Goal: Task Accomplishment & Management: Manage account settings

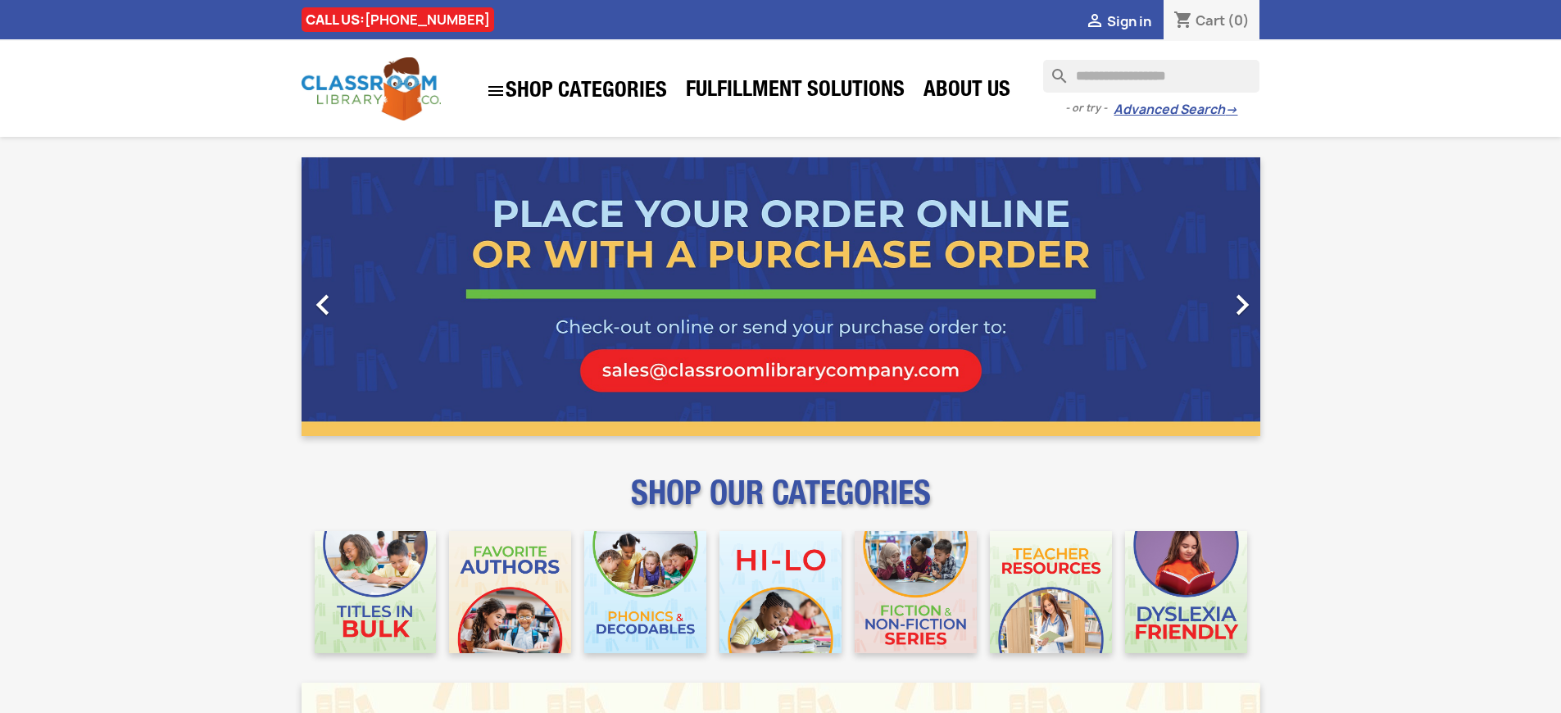
scroll to position [2135, 0]
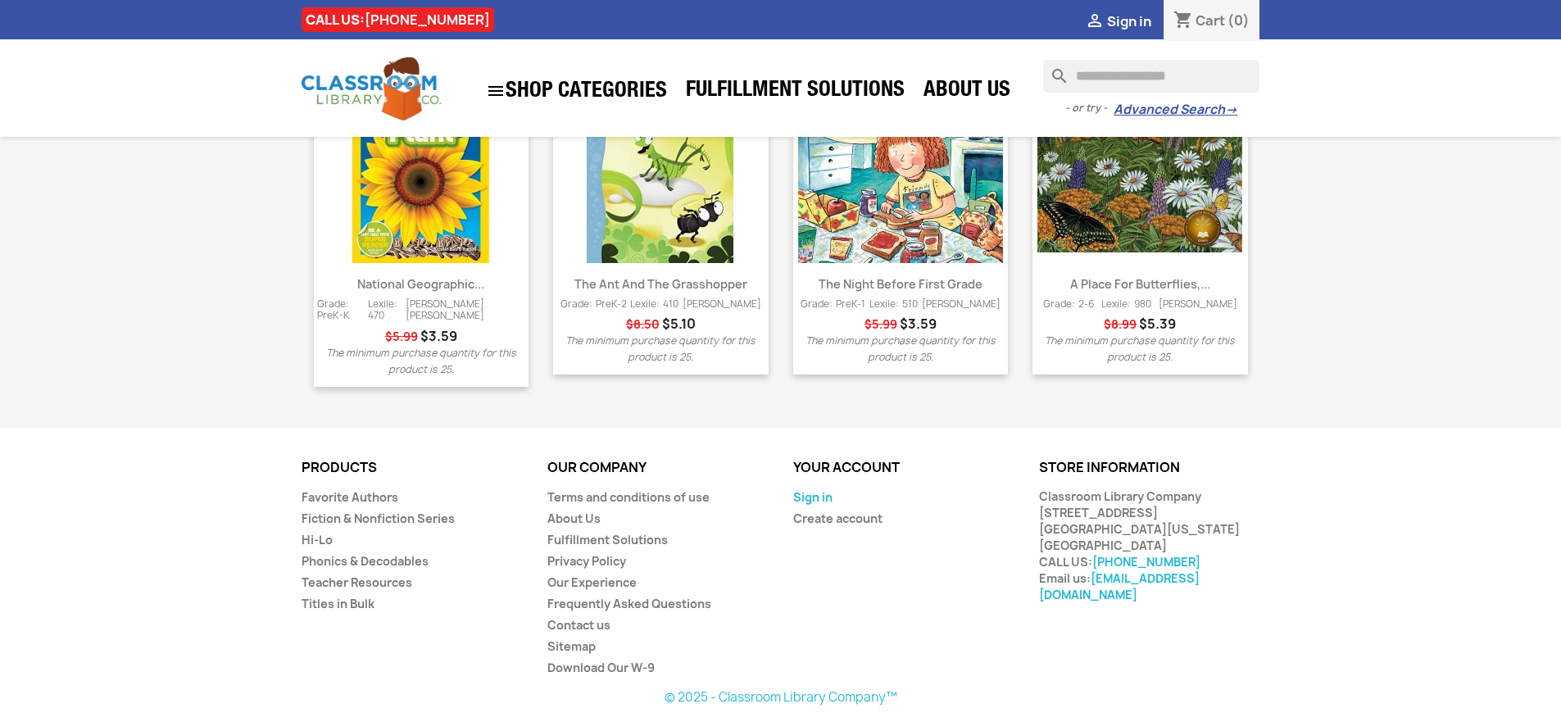
click at [811, 498] on link "Sign in" at bounding box center [812, 497] width 39 height 16
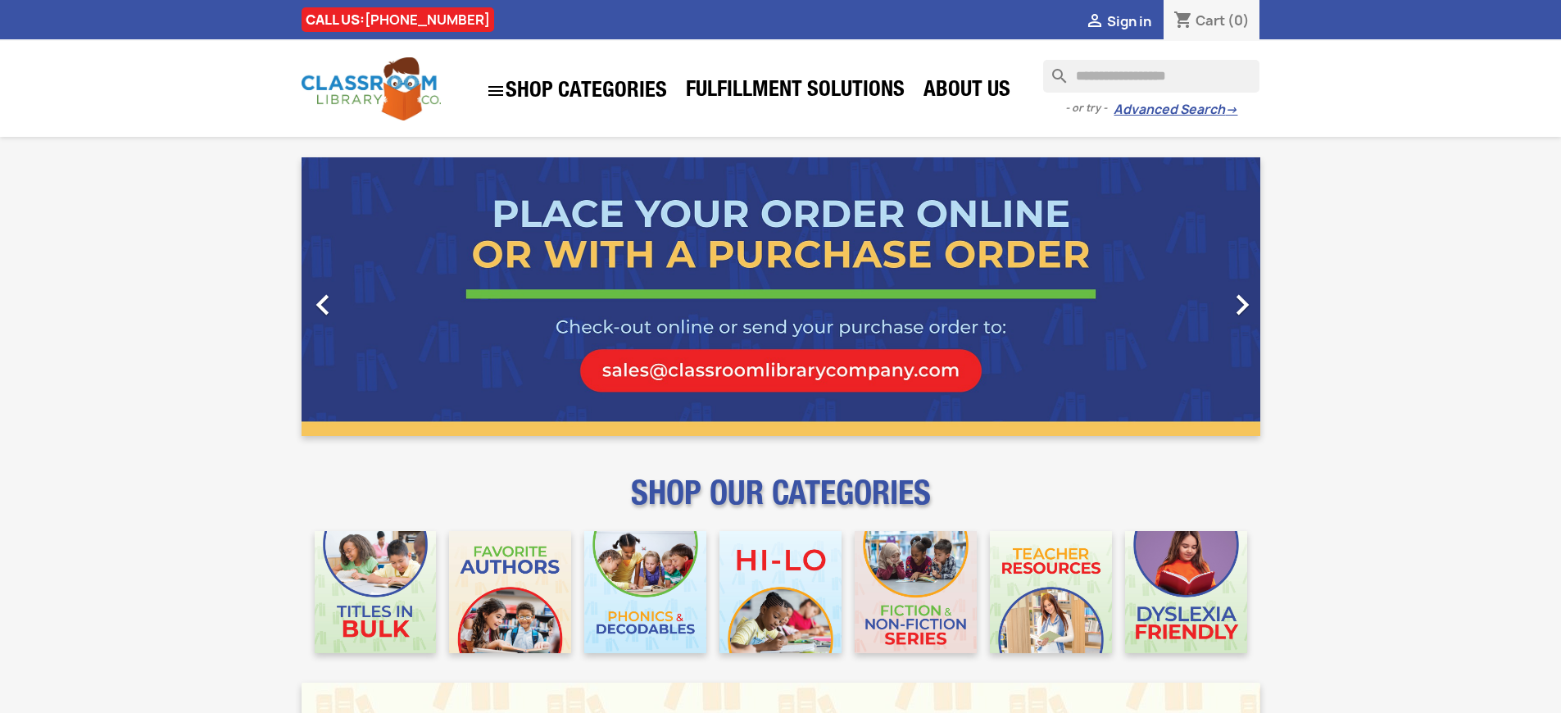
click at [1137, 20] on span "Sign in" at bounding box center [1129, 21] width 44 height 18
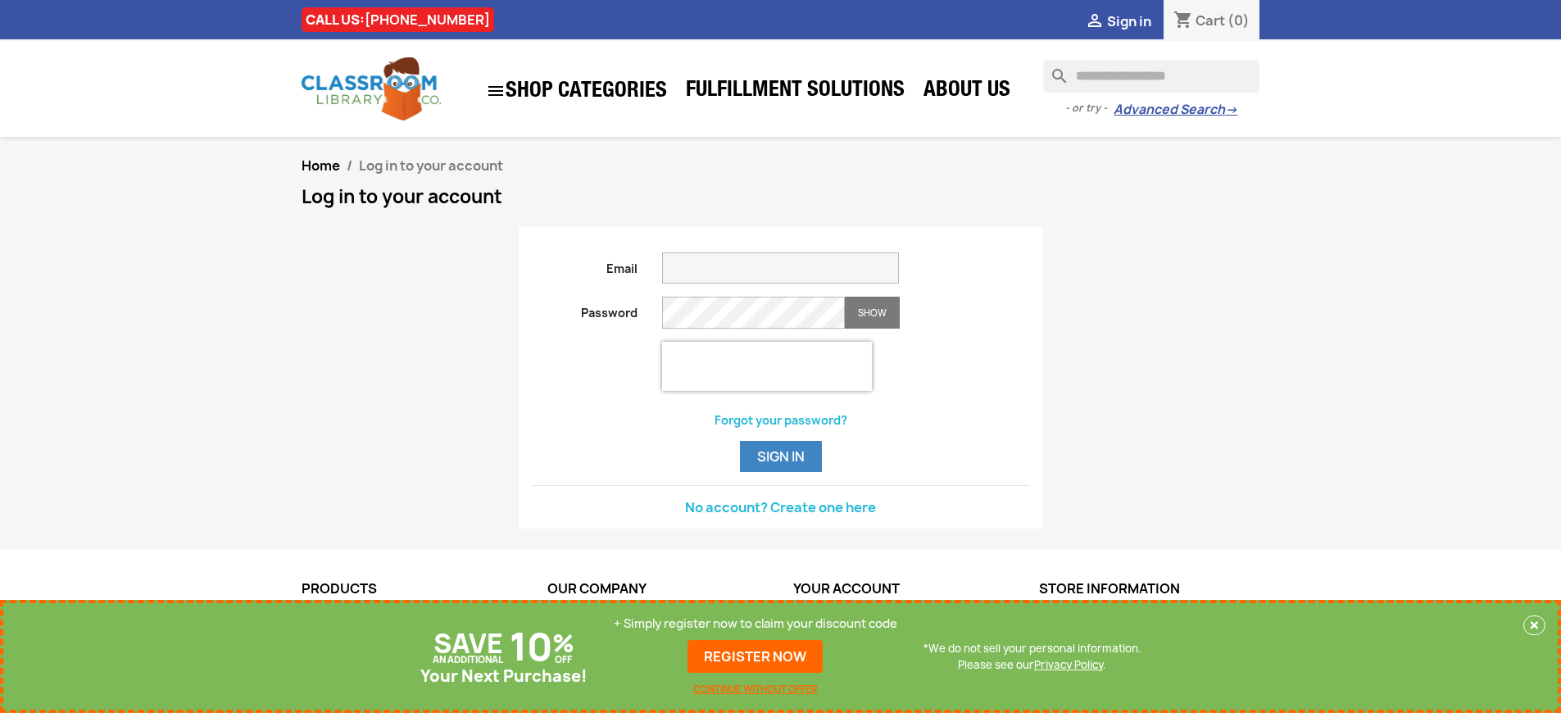
click at [756, 624] on p "+ Simply register now to claim your discount code" at bounding box center [756, 623] width 284 height 16
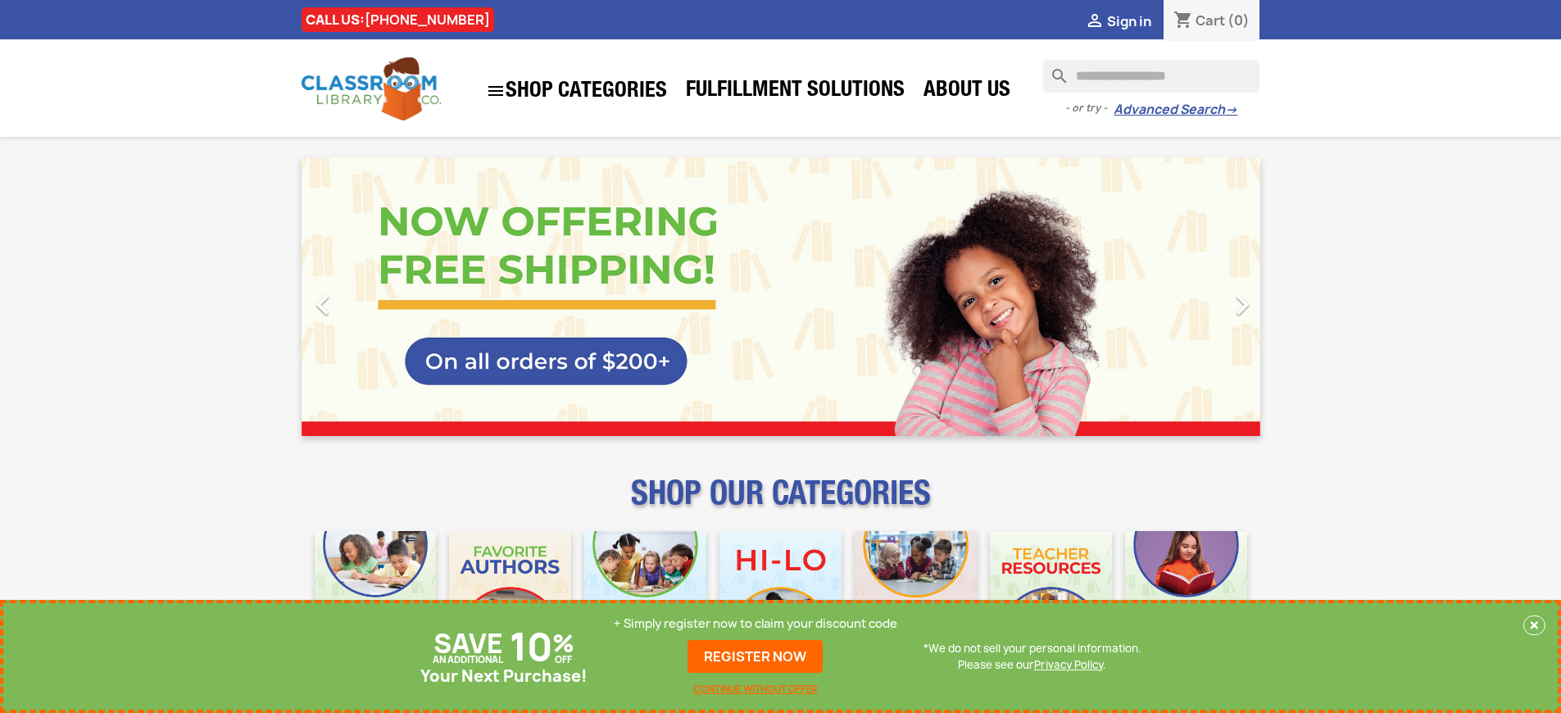
click at [756, 624] on p "+ Simply register now to claim your discount code" at bounding box center [756, 623] width 284 height 16
